Goal: Information Seeking & Learning: Learn about a topic

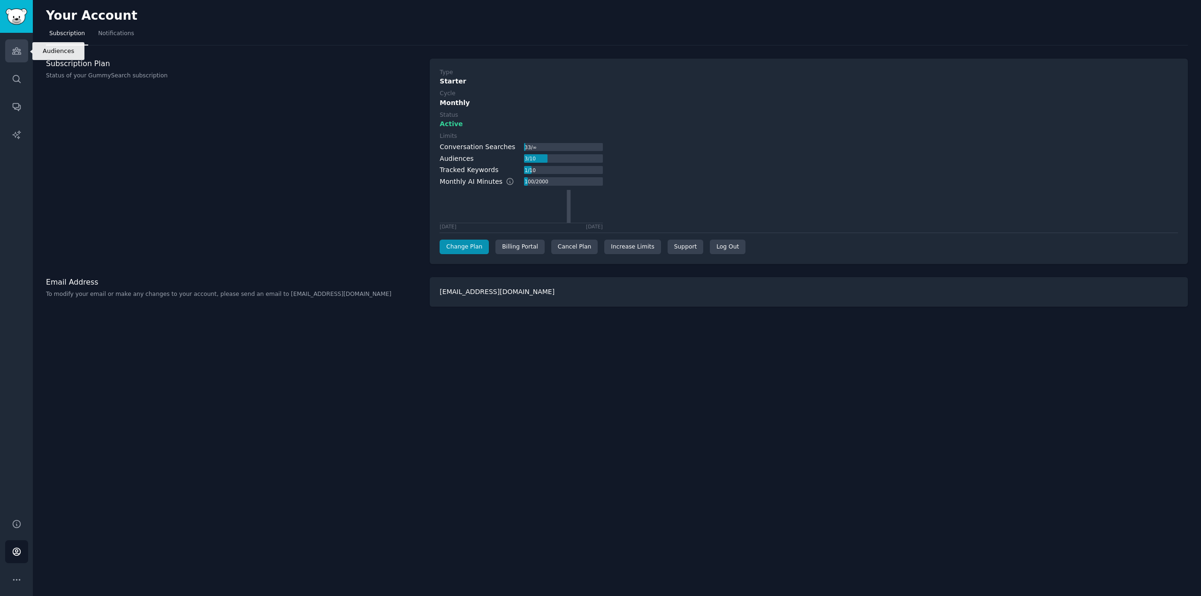
click at [18, 54] on icon "Sidebar" at bounding box center [16, 51] width 8 height 7
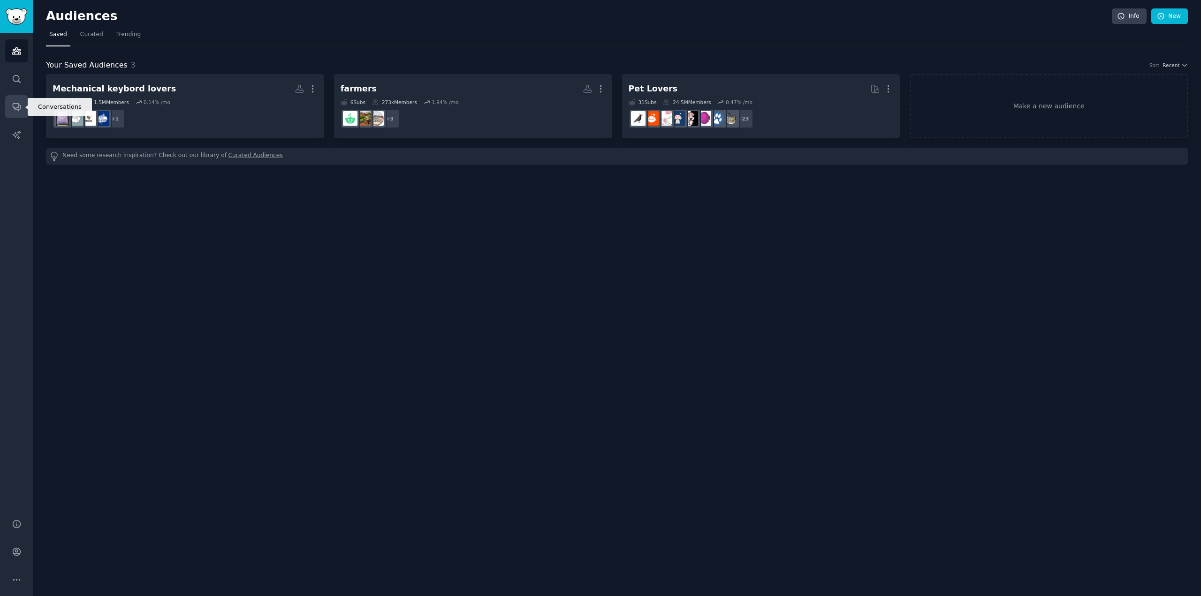
click at [19, 110] on icon "Sidebar" at bounding box center [17, 107] width 10 height 10
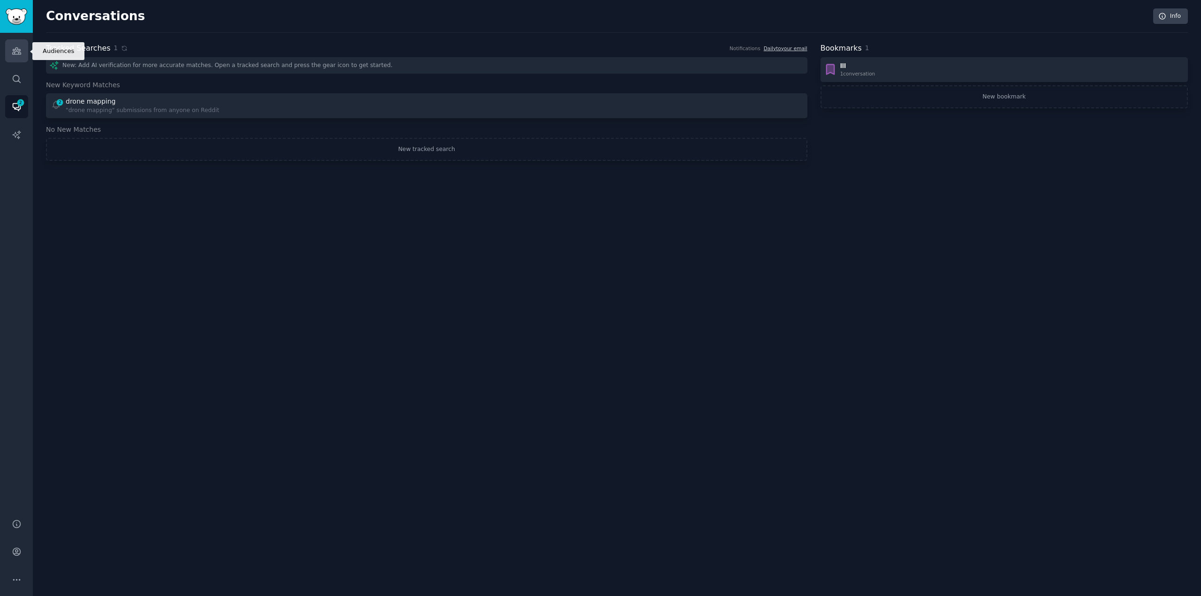
click at [7, 45] on link "Audiences" at bounding box center [16, 50] width 23 height 23
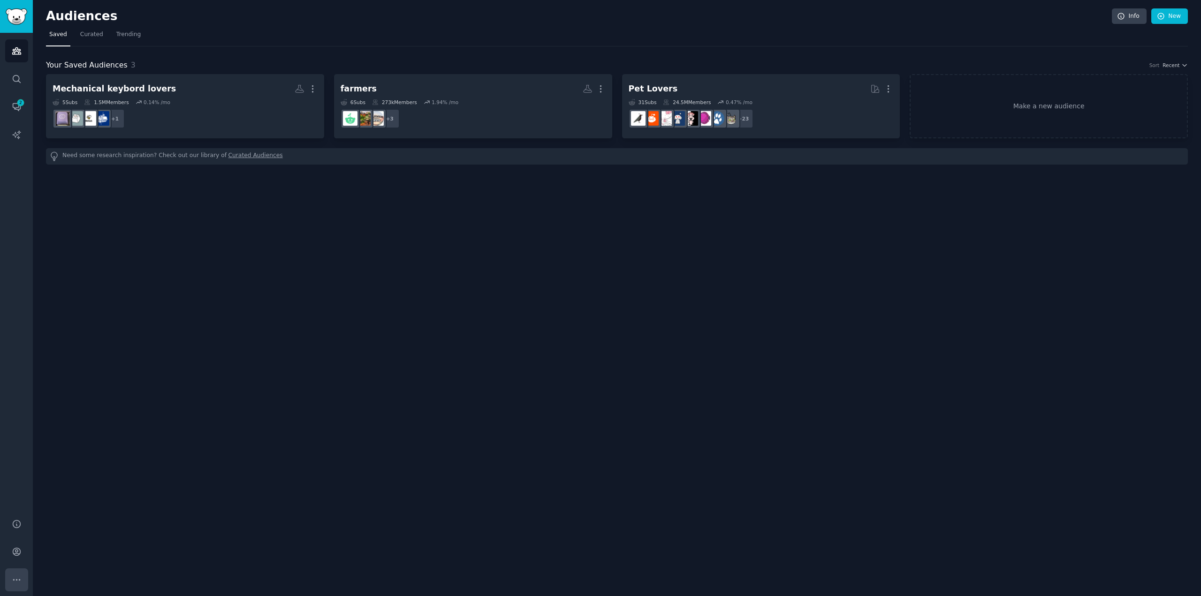
click at [20, 577] on icon "Sidebar" at bounding box center [17, 580] width 10 height 10
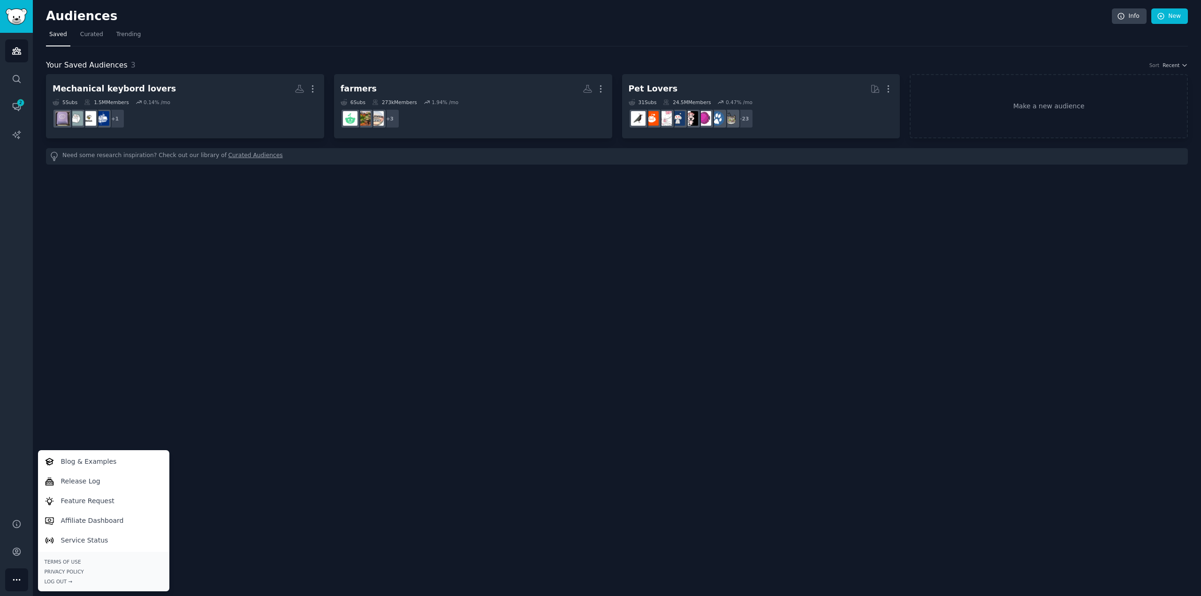
click at [11, 374] on div "Audiences Search Conversations 2 AI Reports" at bounding box center [16, 270] width 33 height 475
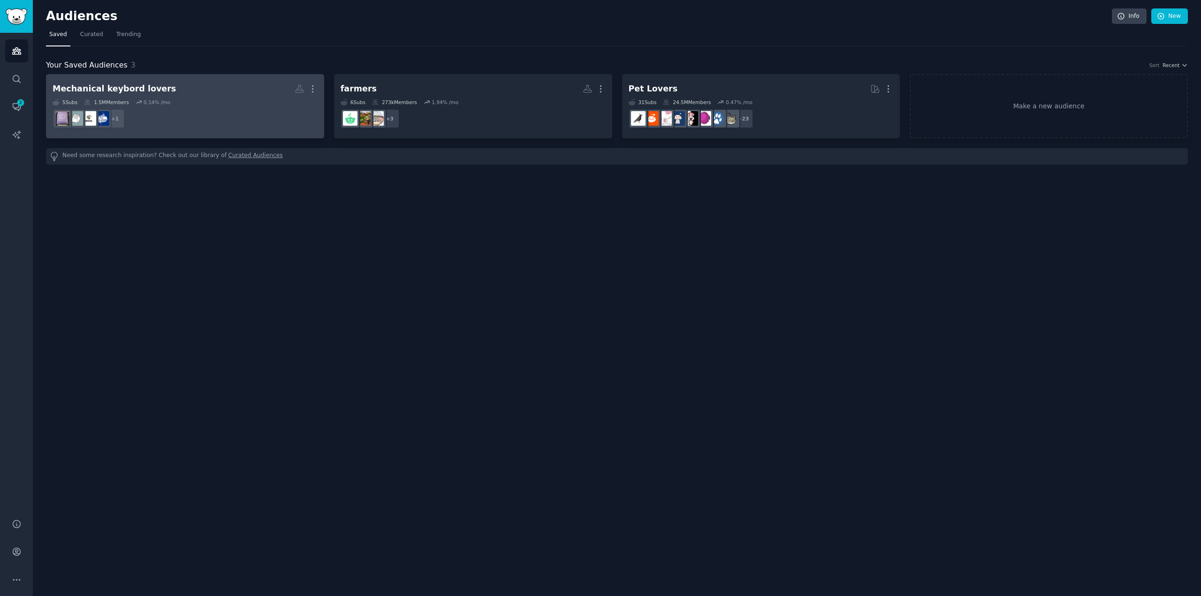
click at [184, 114] on dd "+ 1" at bounding box center [185, 119] width 265 height 26
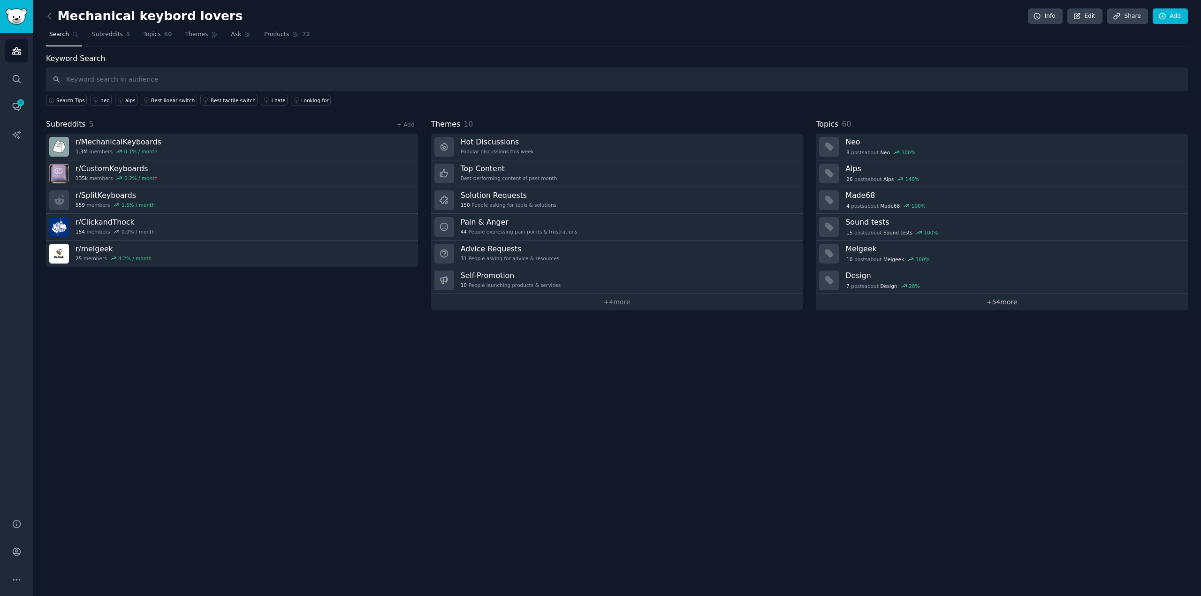
click at [997, 308] on link "+ 54 more" at bounding box center [1001, 302] width 372 height 16
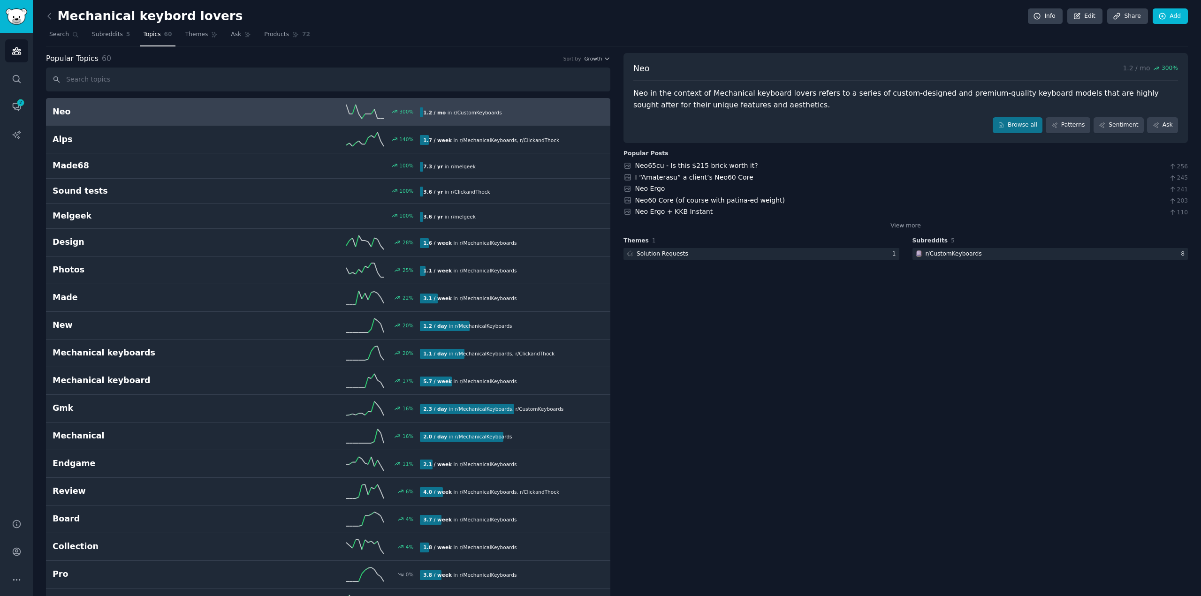
click at [49, 17] on icon at bounding box center [49, 16] width 3 height 6
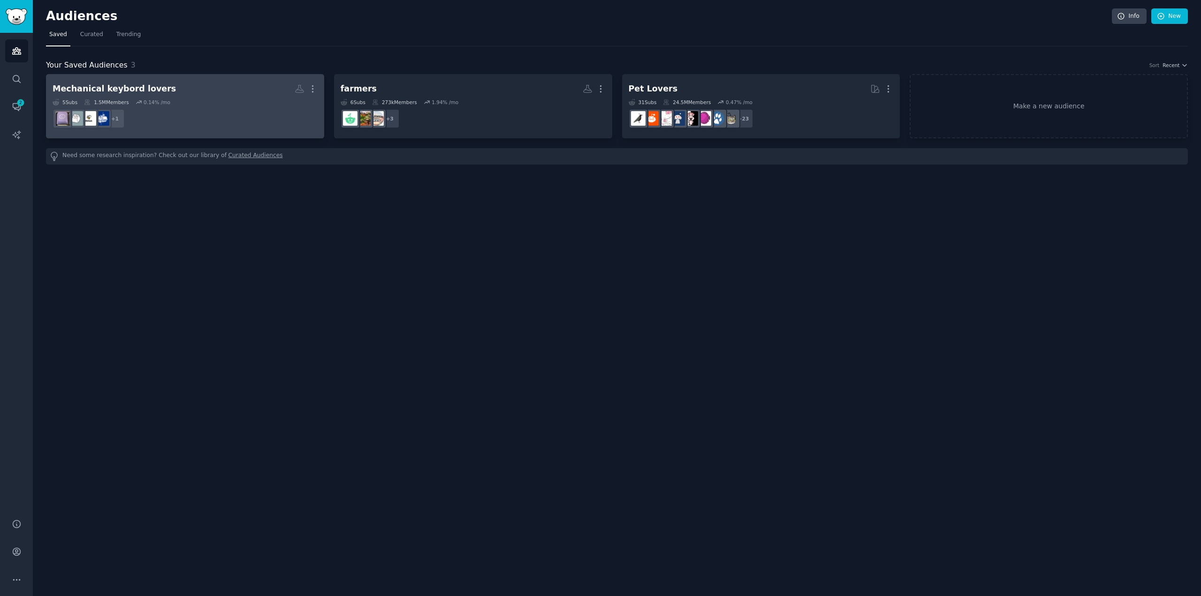
click at [162, 98] on div "Mechanical keybord lovers More 5 Sub s 1.5M Members 0.14 % /mo + 1" at bounding box center [185, 106] width 265 height 51
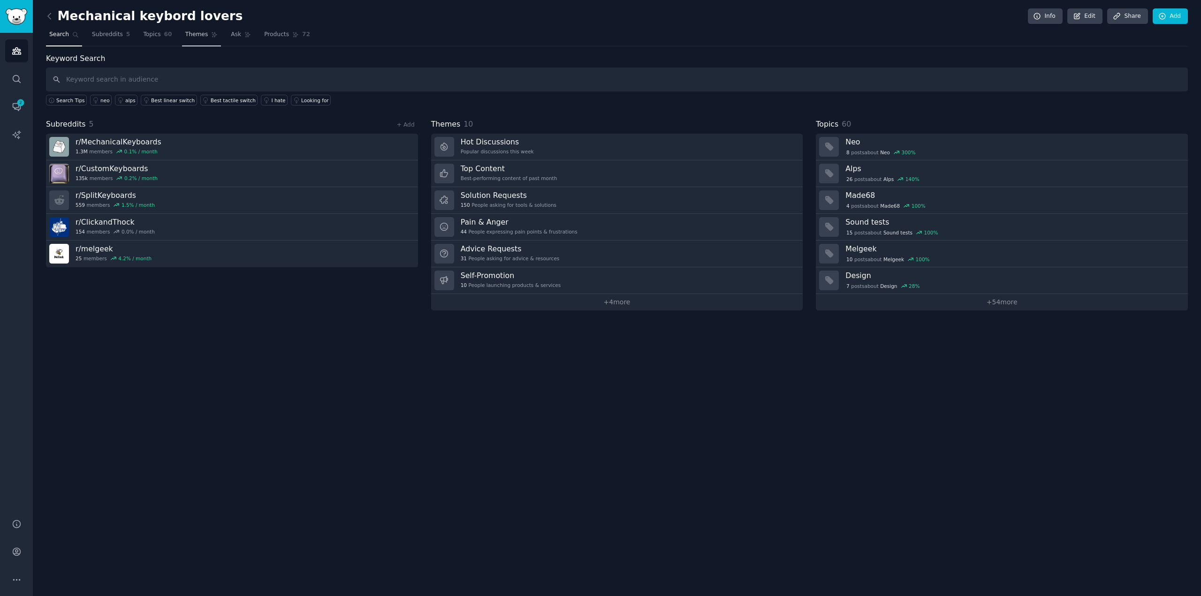
click at [182, 42] on link "Themes" at bounding box center [201, 36] width 39 height 19
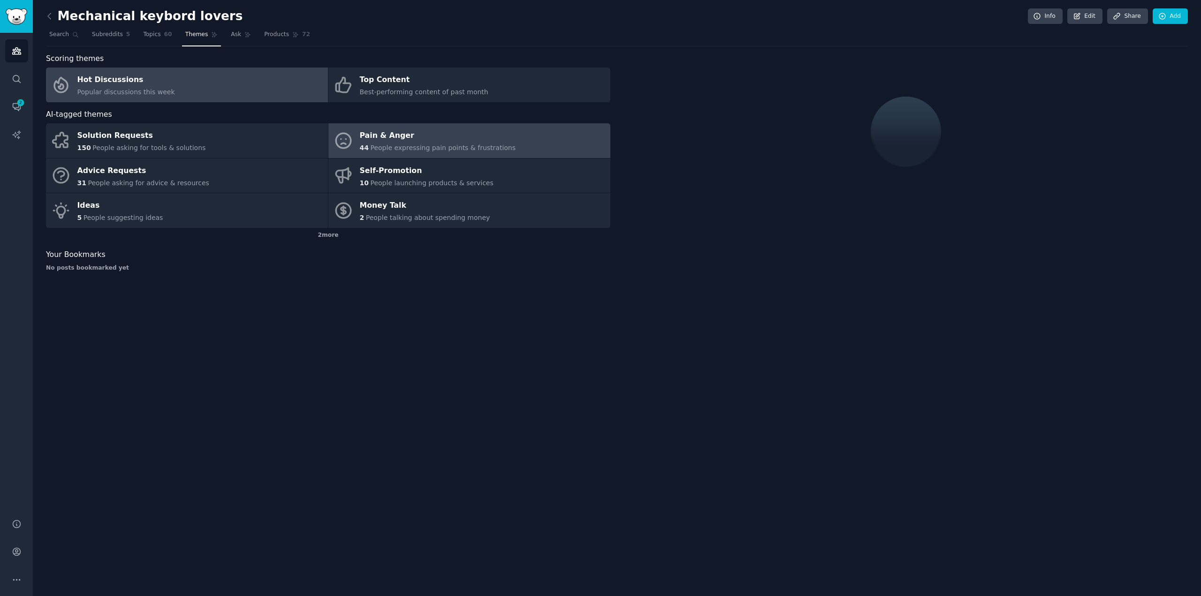
click at [428, 128] on div "Pain & Anger" at bounding box center [438, 135] width 156 height 15
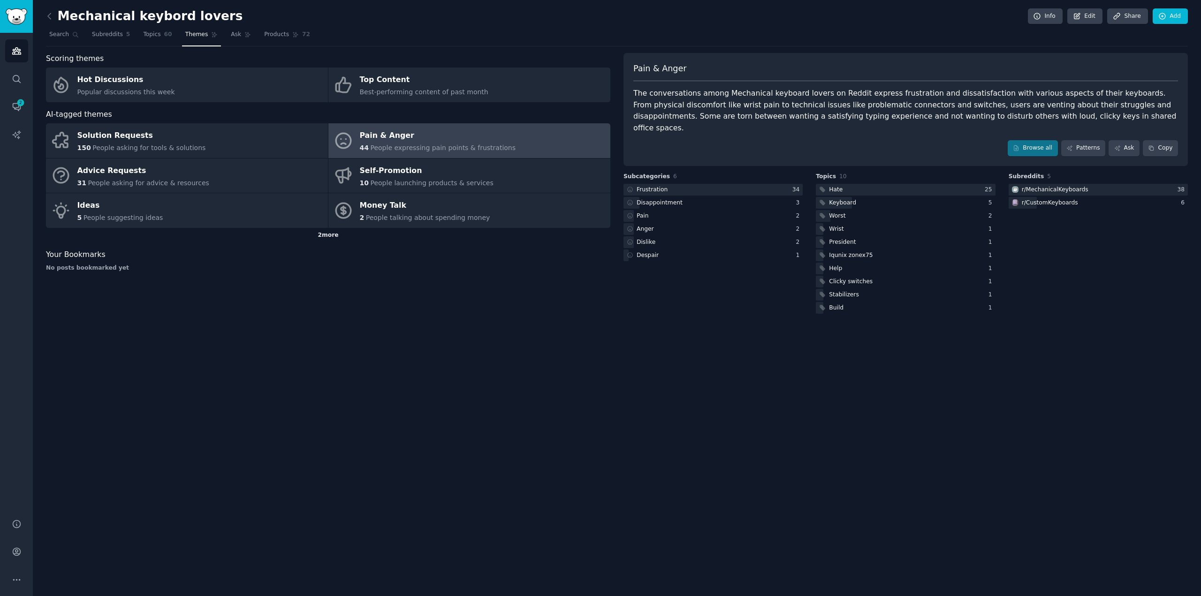
click at [330, 238] on div "2 more" at bounding box center [328, 235] width 564 height 15
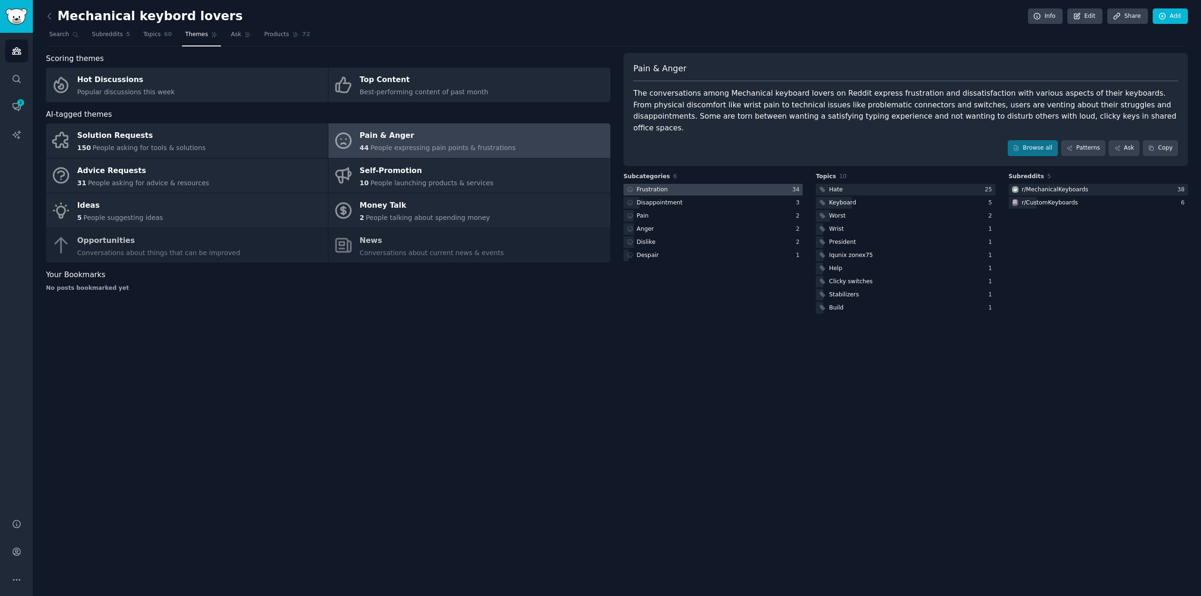
click at [655, 184] on div "Frustration" at bounding box center [646, 190] width 46 height 12
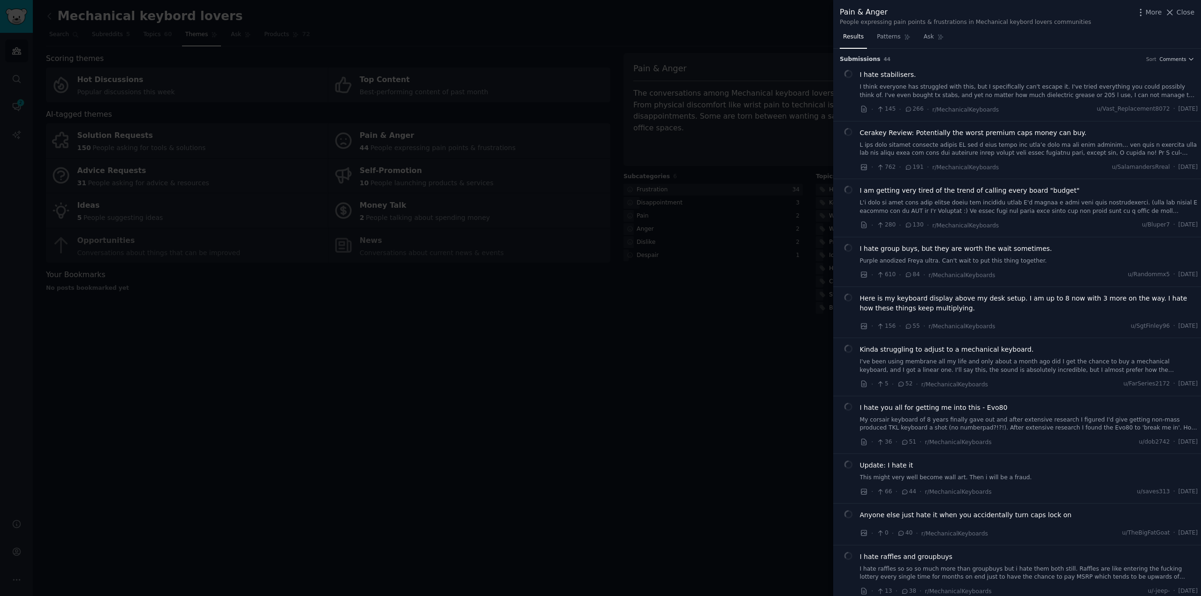
click at [881, 74] on span "I hate stabilisers." at bounding box center [888, 75] width 56 height 10
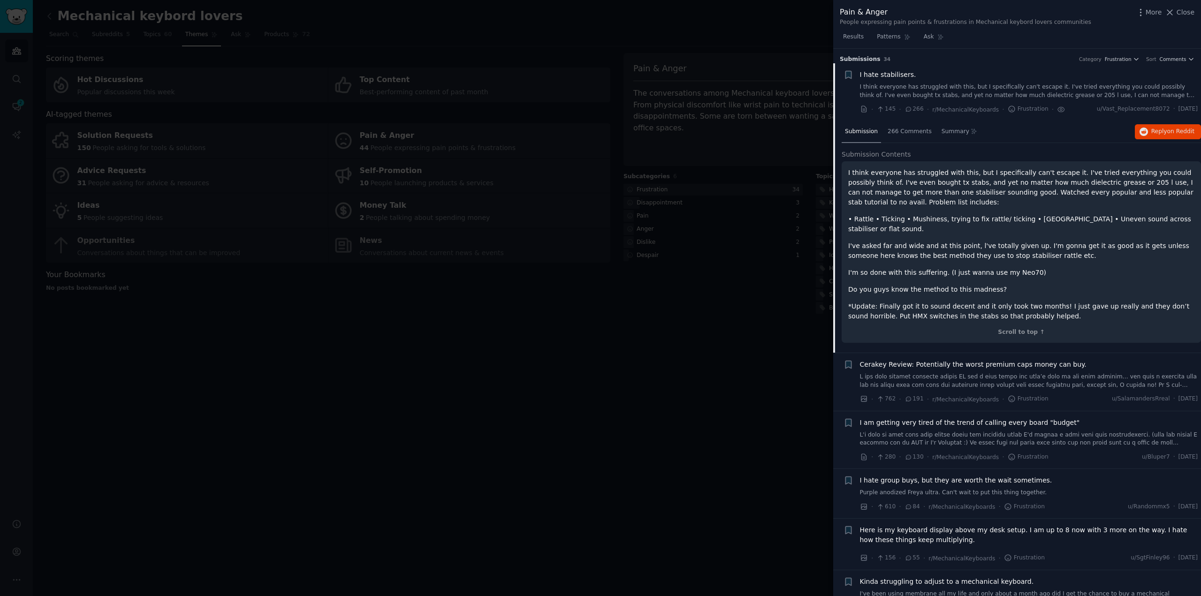
scroll to position [15, 0]
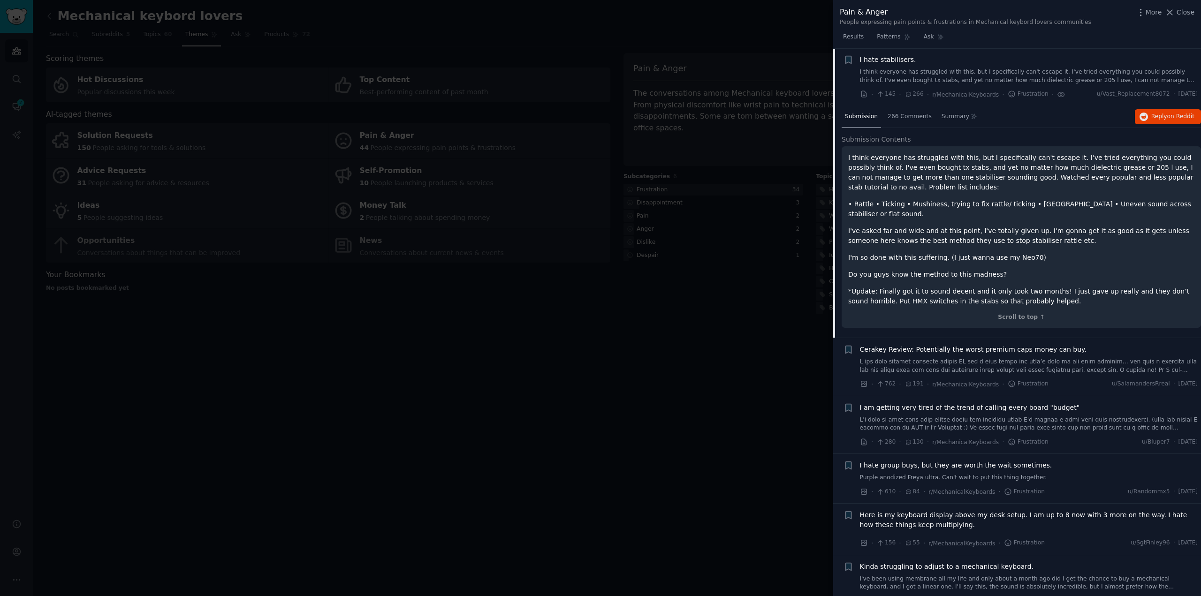
click at [977, 74] on link "I think everyone has struggled with this, but I specifically can't escape it. I…" at bounding box center [1029, 76] width 338 height 16
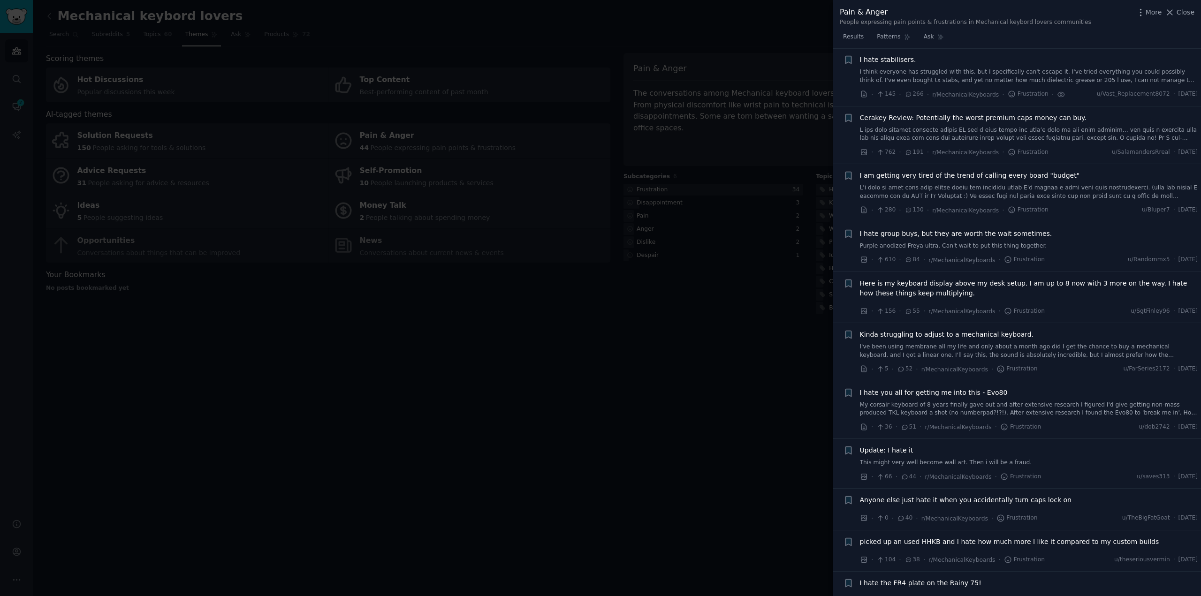
click at [973, 83] on link "I think everyone has struggled with this, but I specifically can't escape it. I…" at bounding box center [1029, 76] width 338 height 16
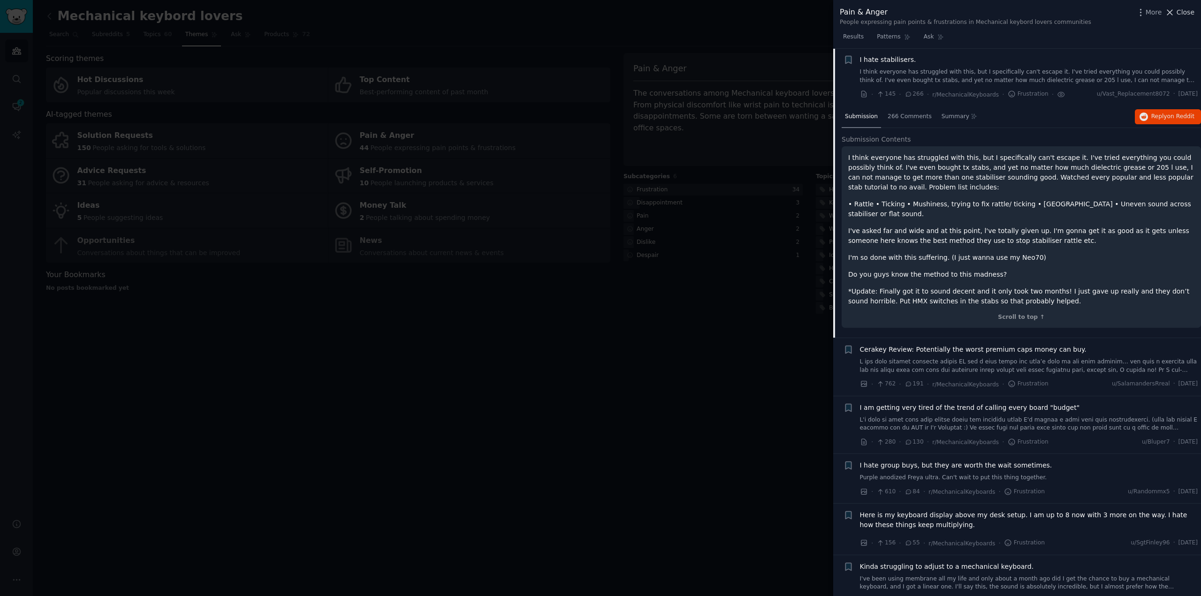
click at [1172, 13] on icon at bounding box center [1169, 12] width 5 height 5
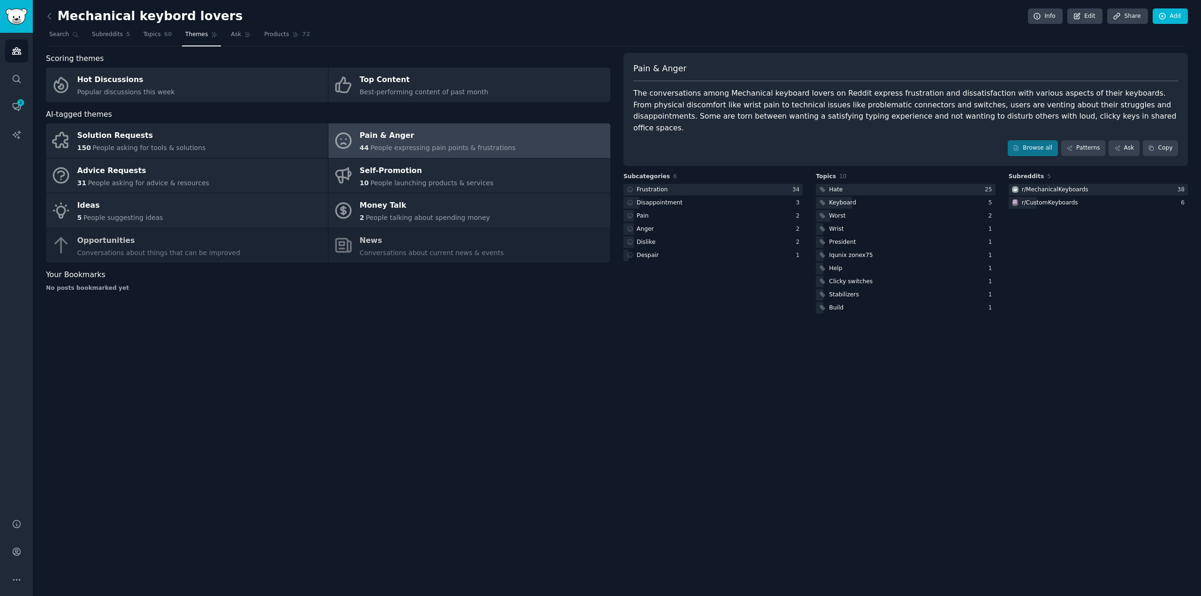
click at [603, 348] on div "Mechanical keybord lovers Info Edit Share Add Search Subreddits 5 Topics 60 The…" at bounding box center [617, 298] width 1168 height 596
